Goal: Understand process/instructions: Learn how to perform a task or action

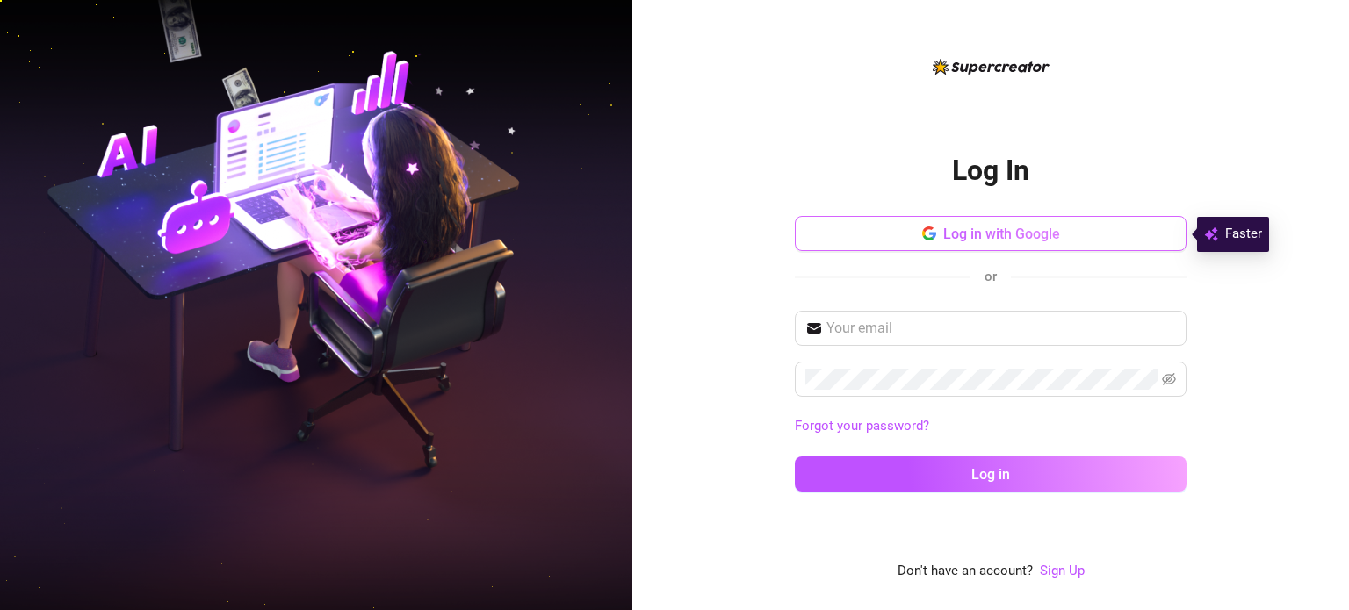
click at [938, 233] on button "Log in with Google" at bounding box center [991, 233] width 392 height 35
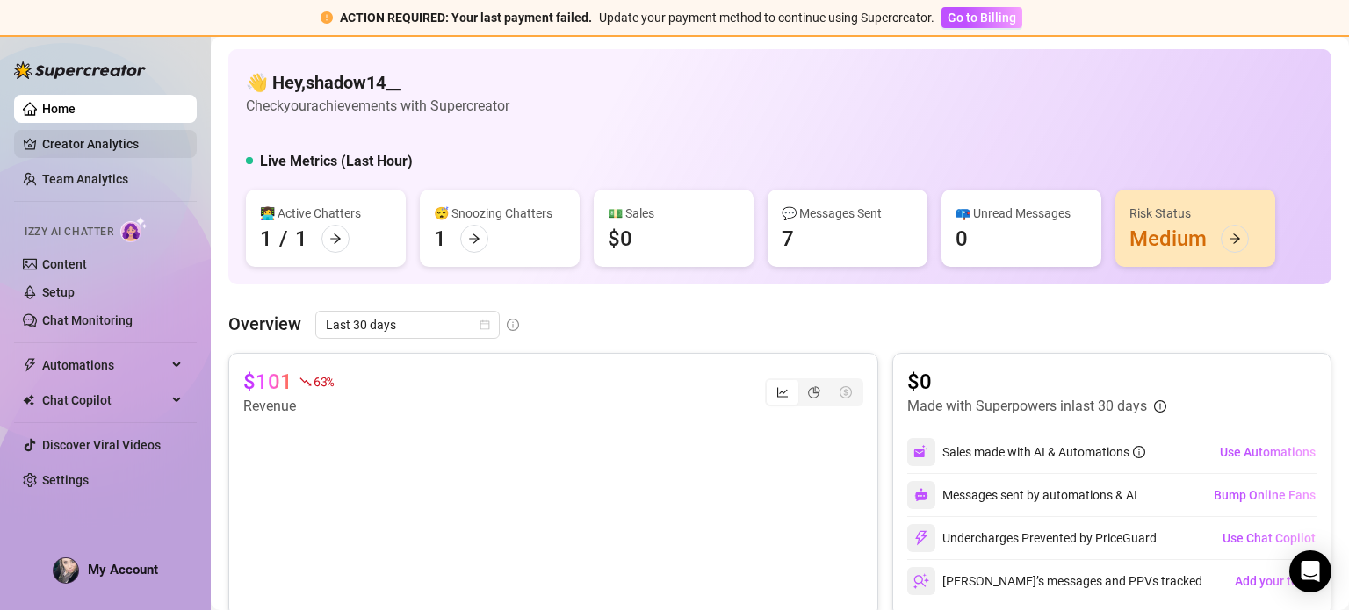
click at [144, 144] on link "Creator Analytics" at bounding box center [112, 144] width 140 height 28
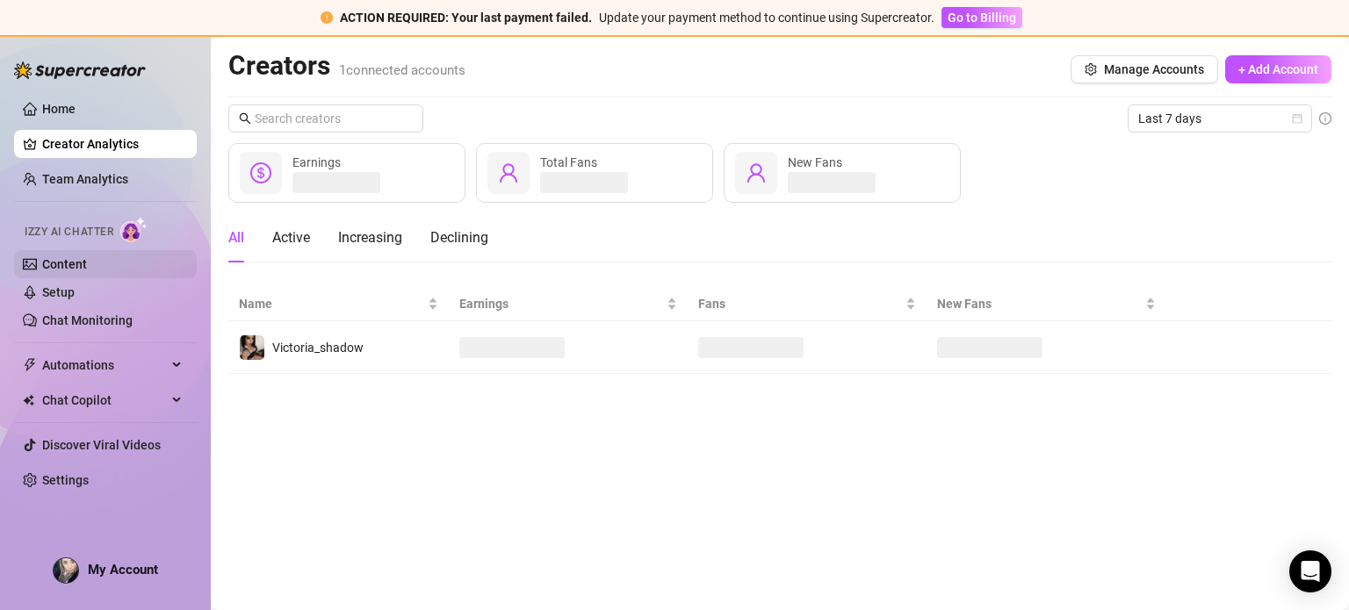
click at [87, 262] on link "Content" at bounding box center [64, 264] width 45 height 14
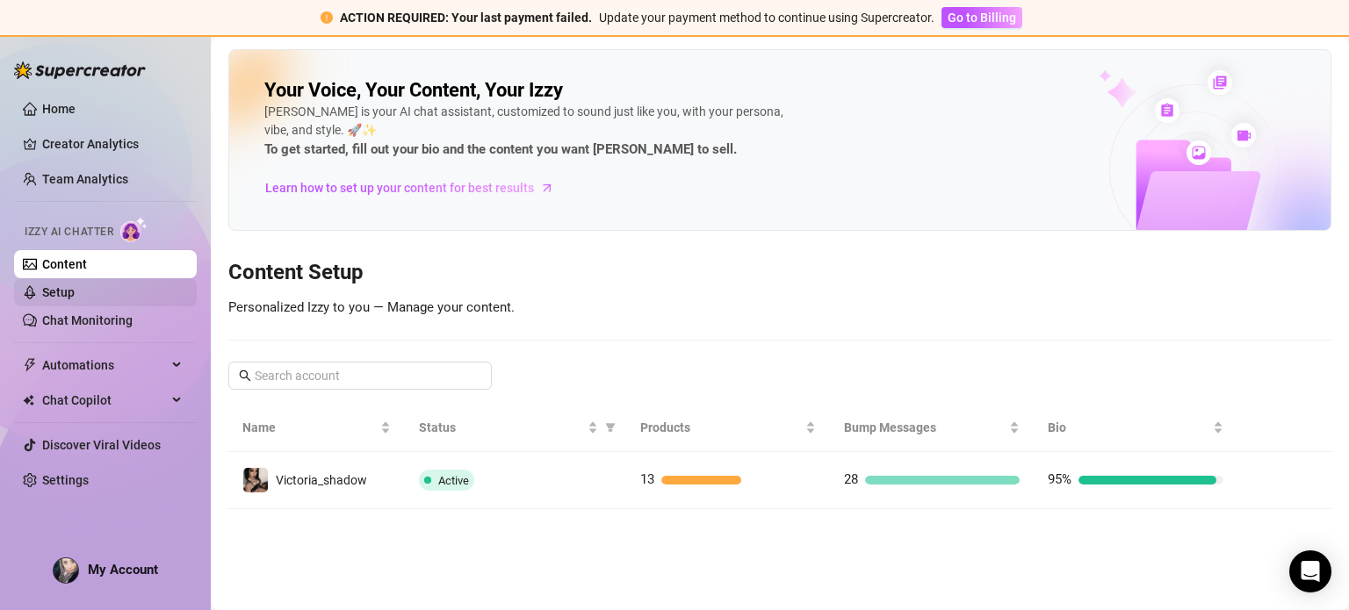
click at [75, 293] on link "Setup" at bounding box center [58, 292] width 32 height 14
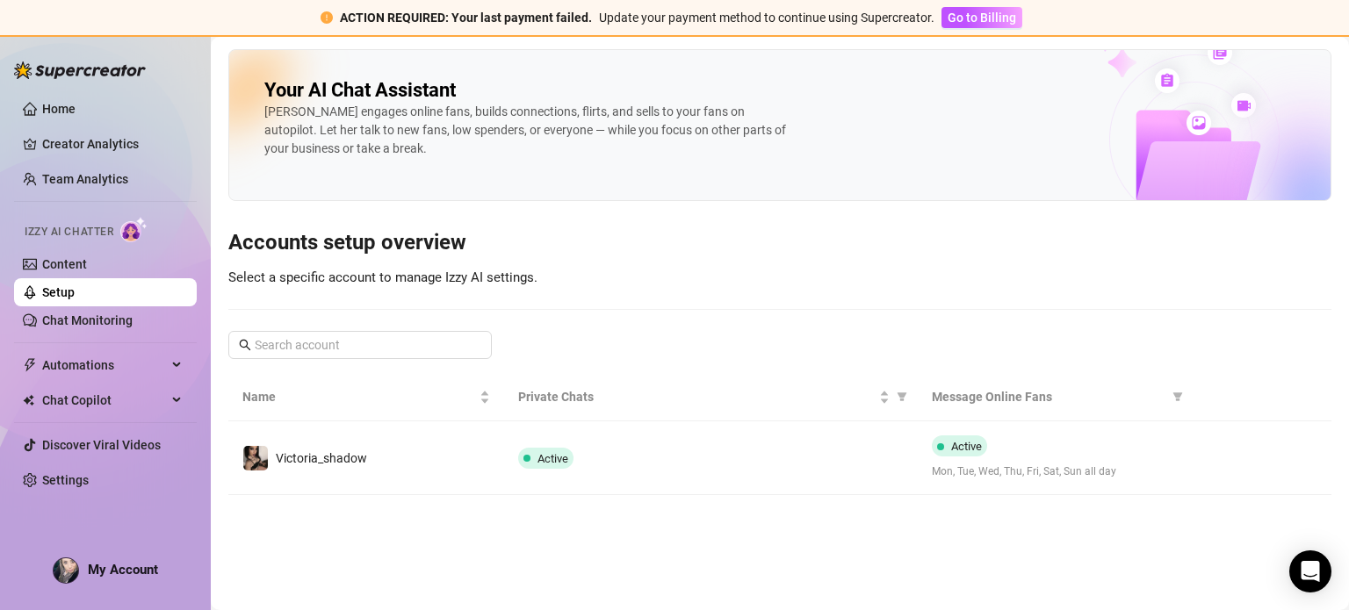
click at [75, 299] on link "Setup" at bounding box center [58, 292] width 32 height 14
click at [96, 323] on link "Chat Monitoring" at bounding box center [87, 320] width 90 height 14
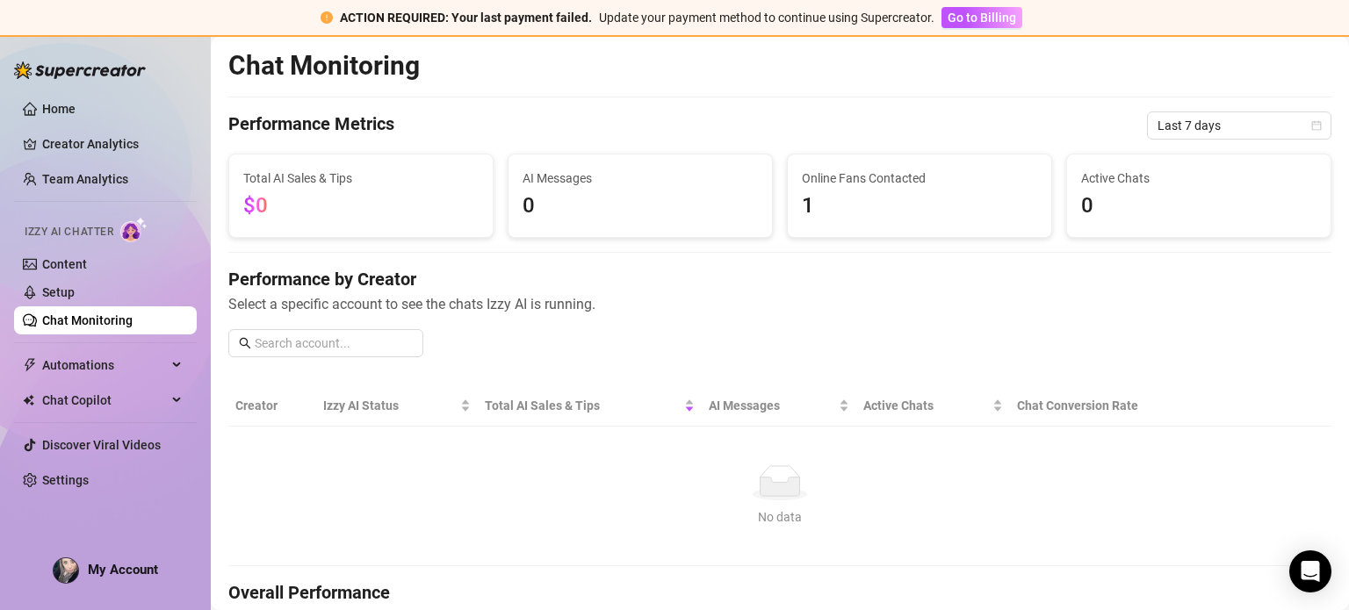
click at [113, 247] on div "Izzy AI Chatter" at bounding box center [104, 230] width 186 height 40
click at [87, 268] on link "Content" at bounding box center [64, 264] width 45 height 14
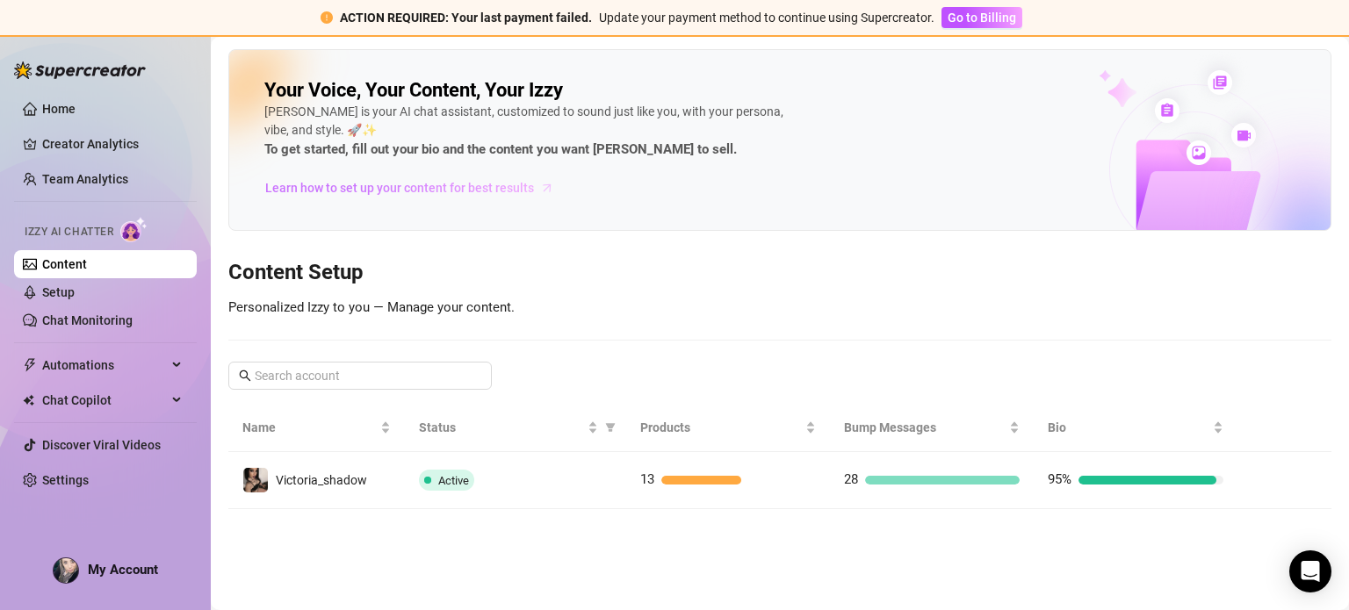
click at [374, 183] on span "Learn how to set up your content for best results" at bounding box center [399, 187] width 269 height 19
